Goal: Task Accomplishment & Management: Manage account settings

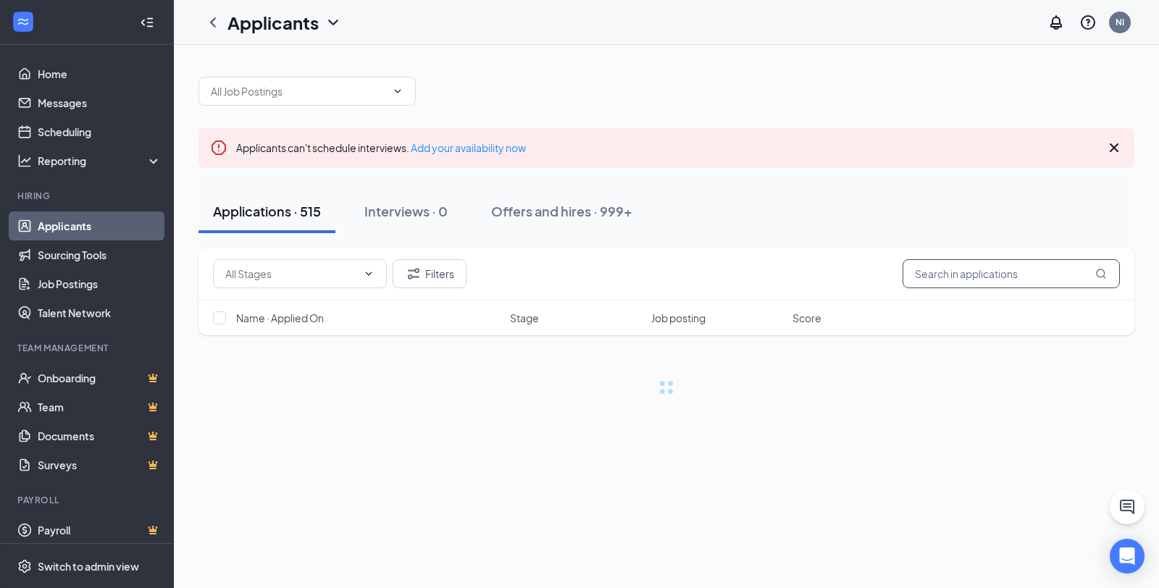
click at [955, 273] on input "text" at bounding box center [1011, 273] width 217 height 29
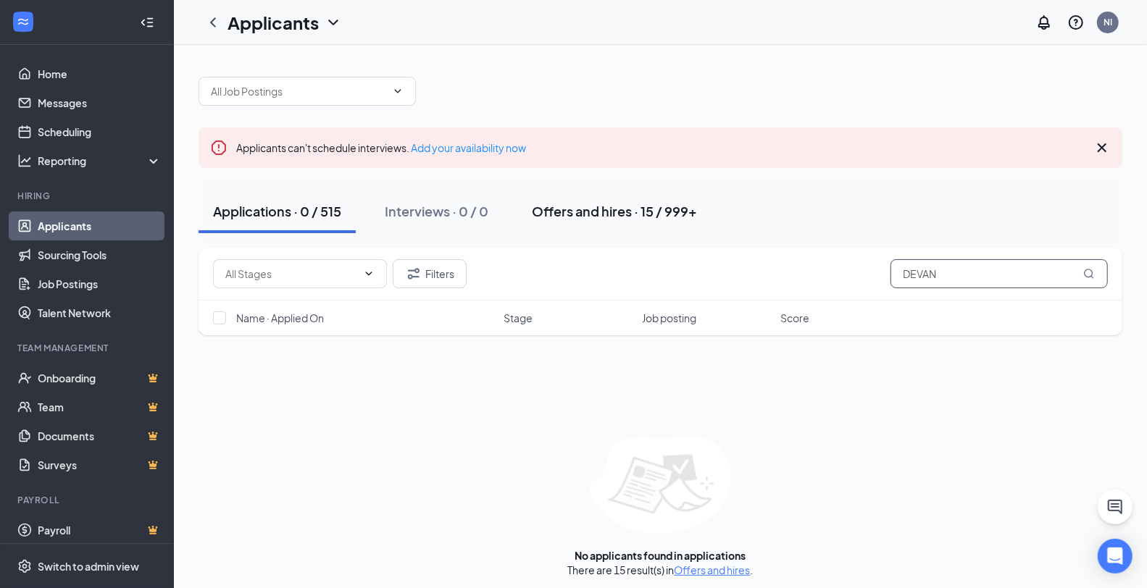
type input "DEVAN"
click at [596, 209] on div "Offers and hires · 15 / 999+" at bounding box center [614, 211] width 165 height 18
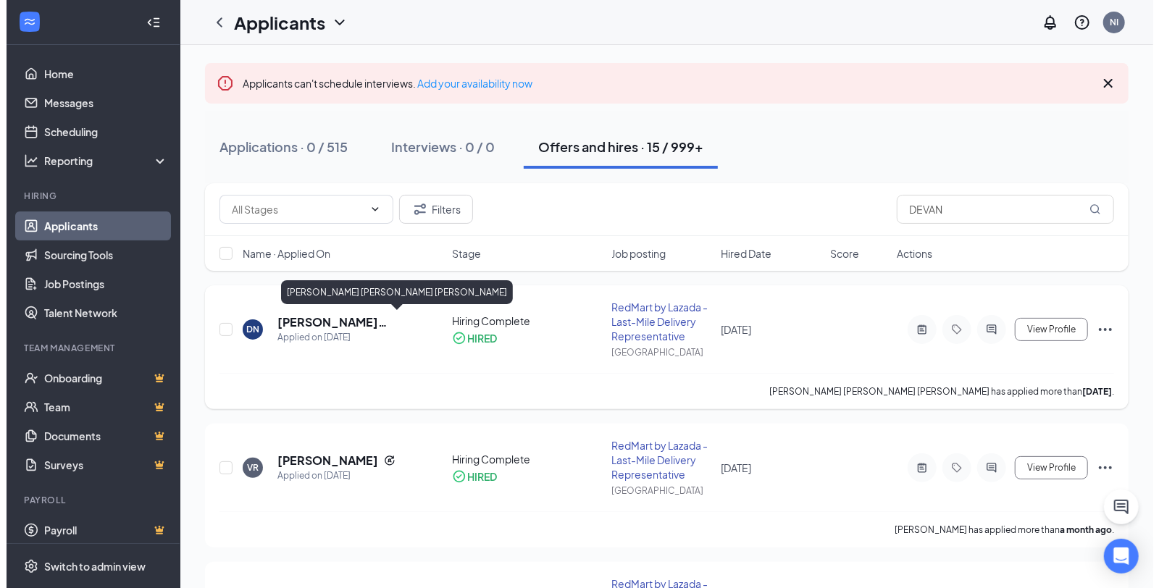
scroll to position [107, 0]
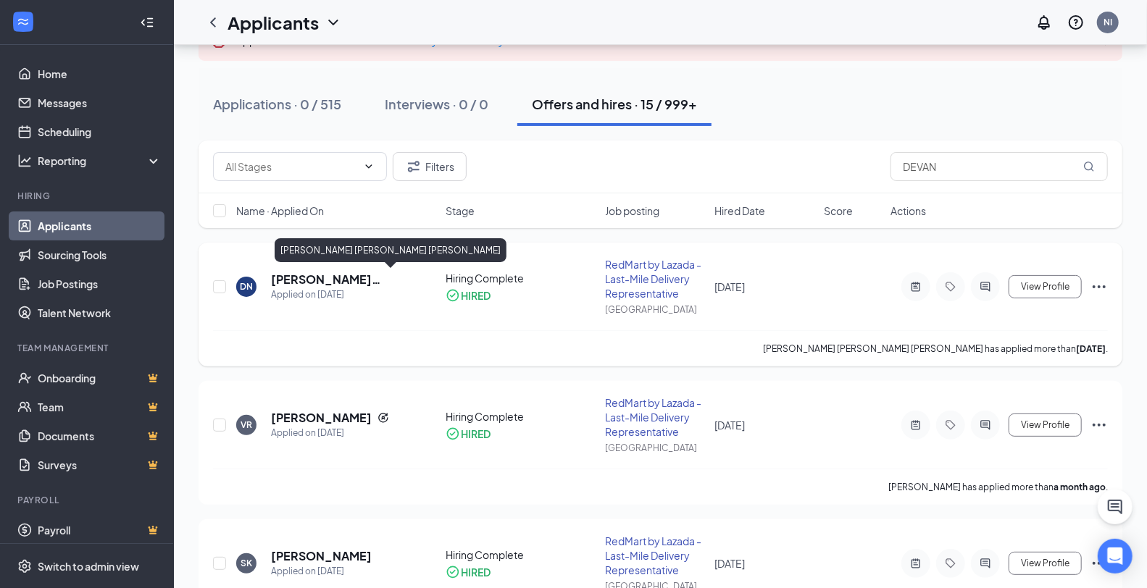
click at [373, 280] on h5 "[PERSON_NAME] [PERSON_NAME] [PERSON_NAME]" at bounding box center [338, 280] width 135 height 16
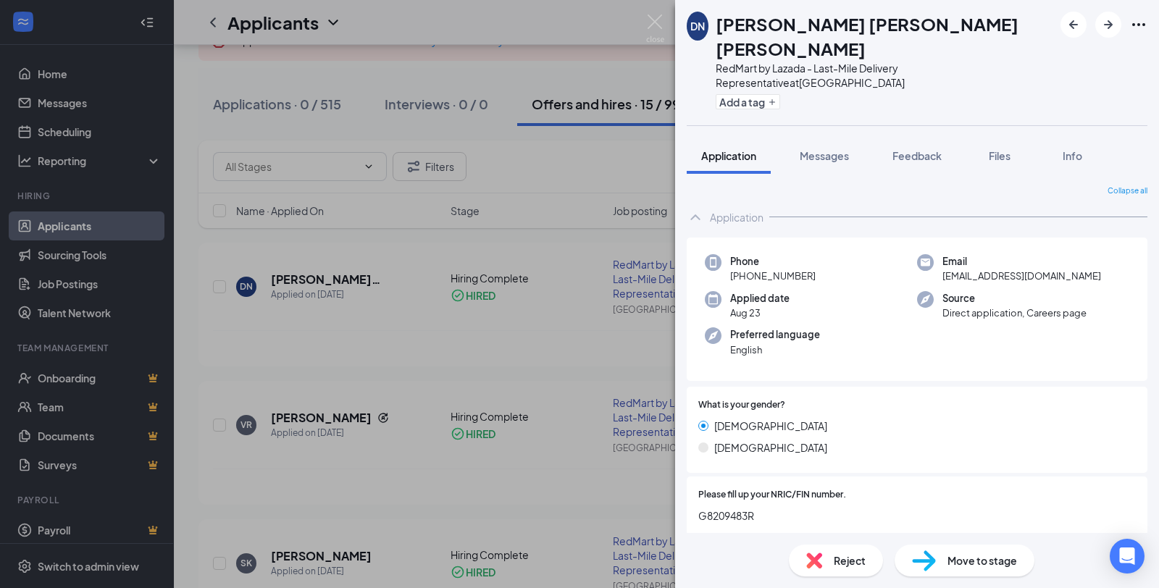
click at [1137, 23] on icon "Ellipses" at bounding box center [1138, 24] width 17 height 17
click at [1072, 58] on link "View full application" at bounding box center [1028, 50] width 93 height 16
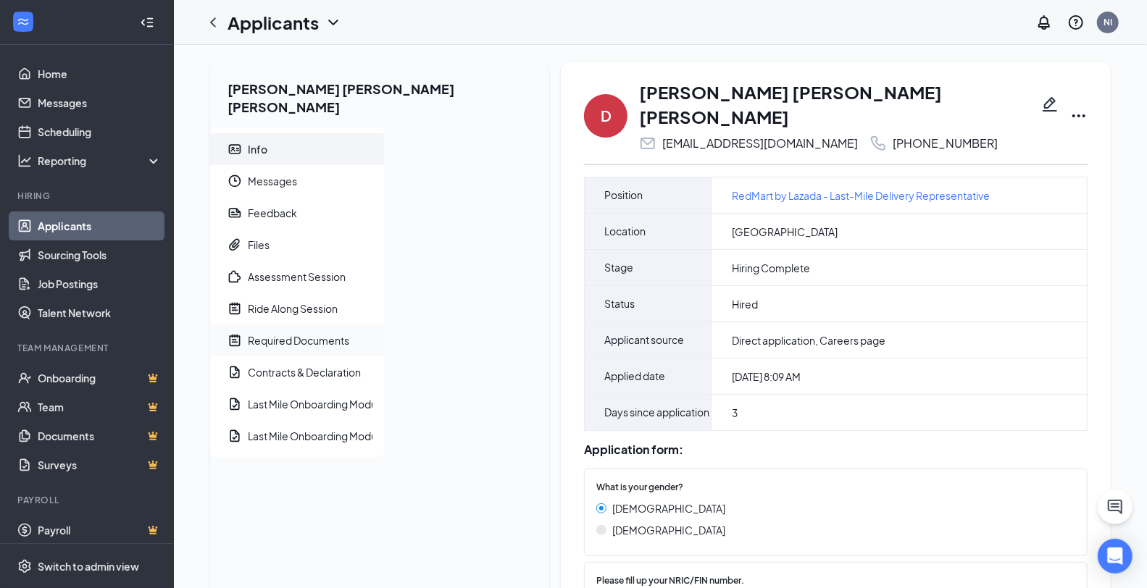
click at [320, 333] on div "Required Documents" at bounding box center [298, 340] width 101 height 14
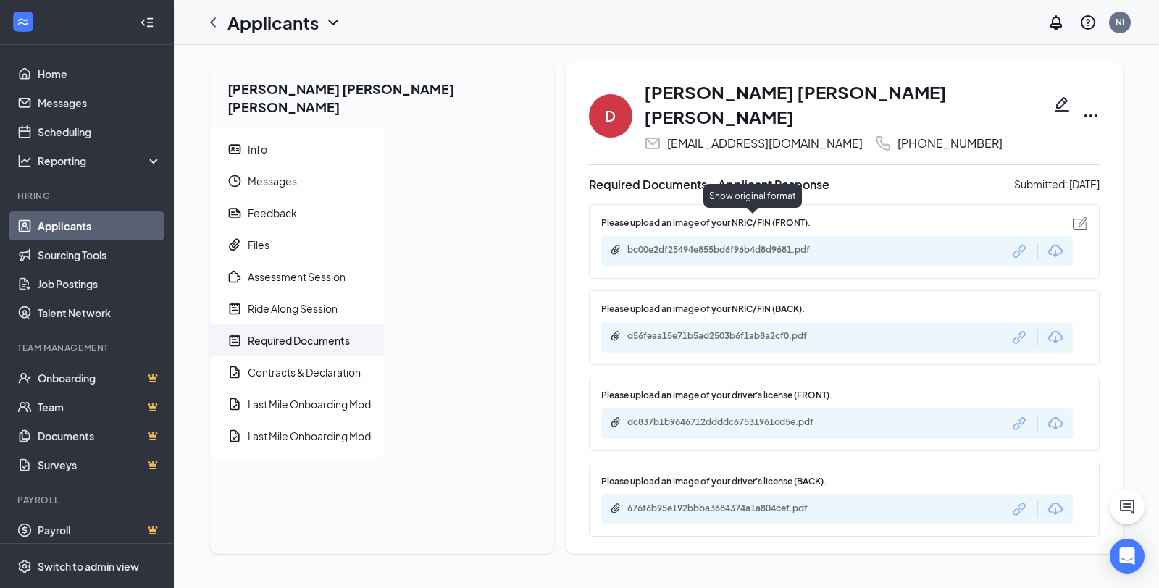
click at [1011, 242] on icon "Link" at bounding box center [1020, 251] width 19 height 19
click at [1011, 328] on icon "Link" at bounding box center [1020, 337] width 19 height 19
click at [1011, 414] on icon "Link" at bounding box center [1020, 423] width 19 height 19
click at [1011, 500] on icon "Link" at bounding box center [1020, 509] width 19 height 19
